Goal: Information Seeking & Learning: Learn about a topic

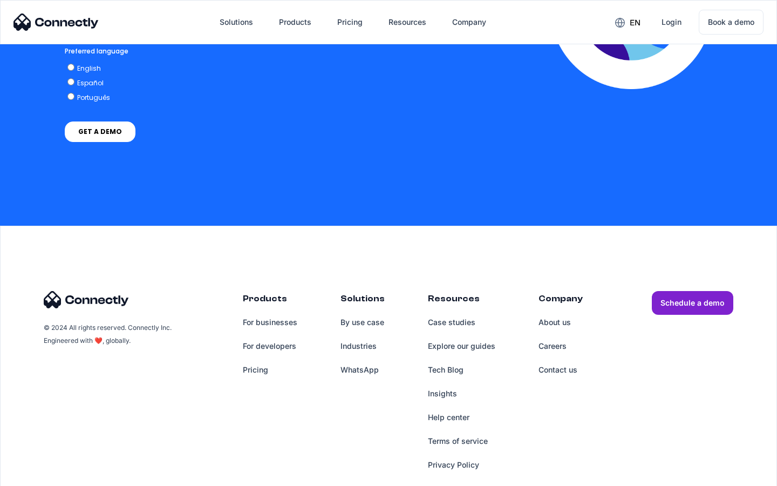
scroll to position [2382, 0]
